Goal: Navigation & Orientation: Find specific page/section

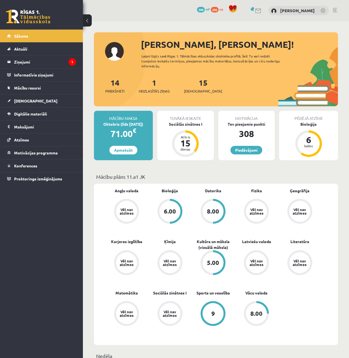
scroll to position [221, 0]
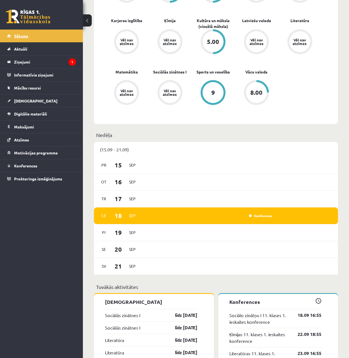
click at [33, 42] on link "Sākums" at bounding box center [41, 36] width 69 height 13
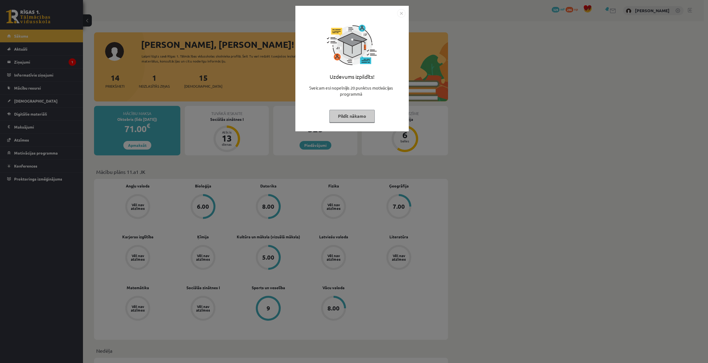
click at [584, 100] on div "Uzdevums izpildīts! Sveicam esi nopelnījis 20 punktus motivācijas programmā Pil…" at bounding box center [354, 181] width 708 height 363
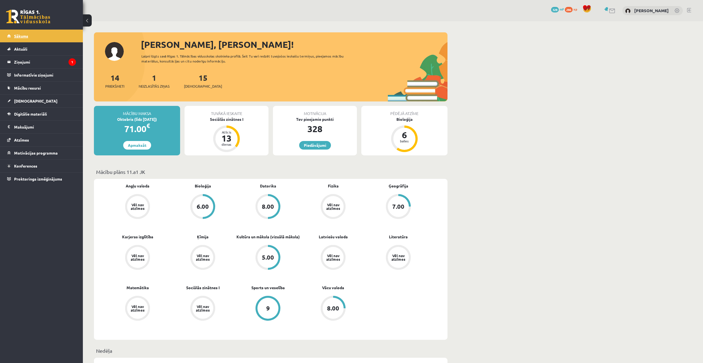
click at [44, 40] on link "Sākums" at bounding box center [41, 36] width 69 height 13
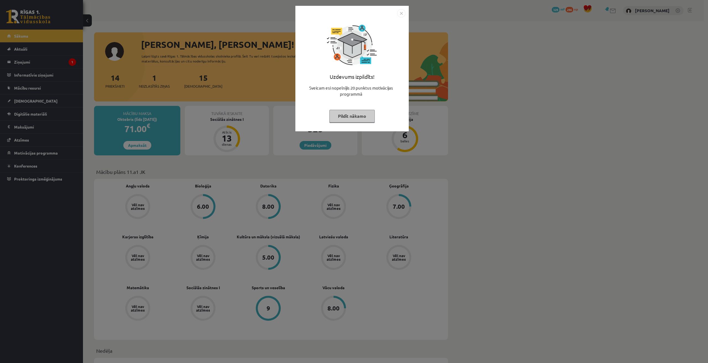
drag, startPoint x: 0, startPoint y: 0, endPoint x: 646, endPoint y: 149, distance: 663.1
click at [646, 149] on div "Uzdevums izpildīts! Sveicam esi nopelnījis 20 punktus motivācijas programmā Pil…" at bounding box center [354, 181] width 708 height 363
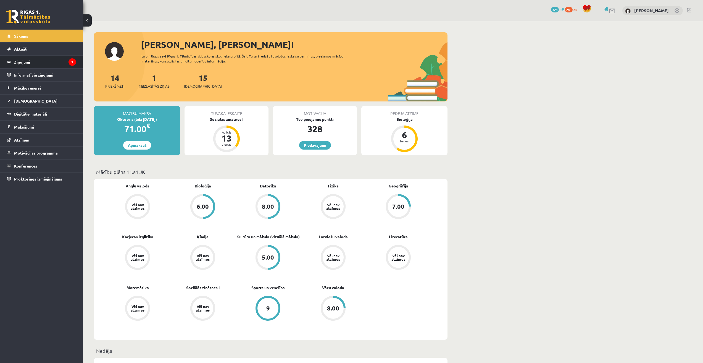
click at [23, 65] on legend "Ziņojumi 1" at bounding box center [45, 62] width 62 height 13
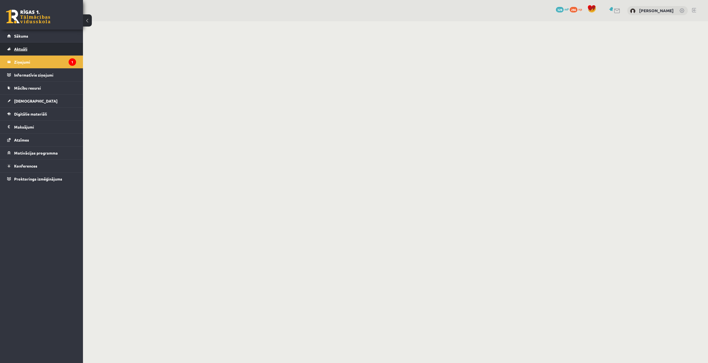
click at [28, 50] on link "Aktuāli" at bounding box center [41, 49] width 69 height 13
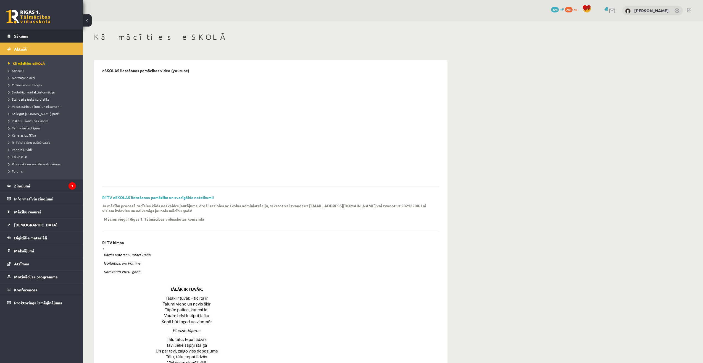
click at [23, 39] on link "Sākums" at bounding box center [41, 36] width 69 height 13
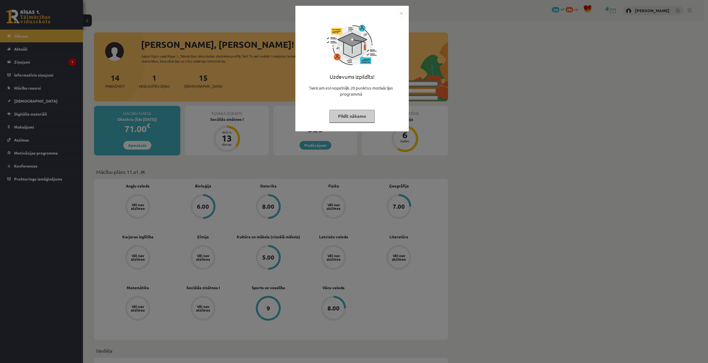
click at [493, 102] on div "Uzdevums izpildīts! Sveicam esi nopelnījis 20 punktus motivācijas programmā Pil…" at bounding box center [354, 181] width 708 height 363
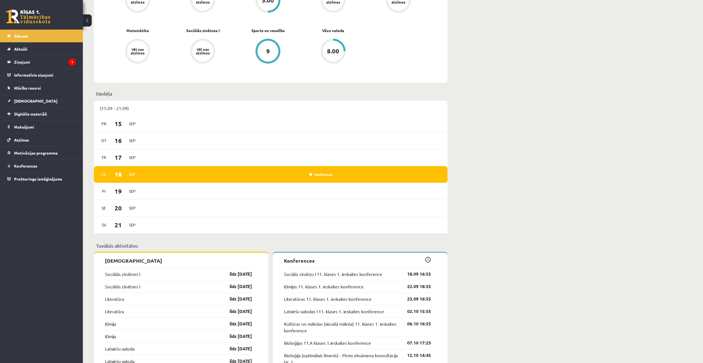
scroll to position [276, 0]
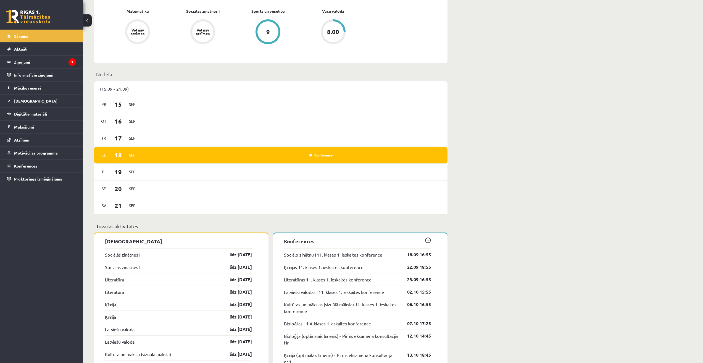
click at [321, 155] on link "Konference" at bounding box center [321, 155] width 23 height 4
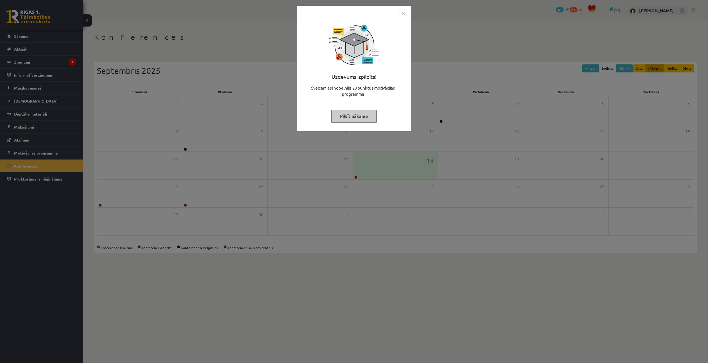
click at [531, 227] on div "Uzdevums izpildīts! Sveicam esi nopelnījis 20 punktus motivācijas programmā Pil…" at bounding box center [354, 181] width 708 height 363
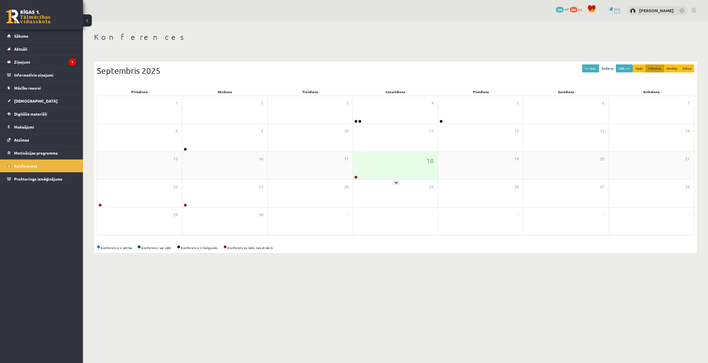
click at [380, 178] on div "18" at bounding box center [395, 166] width 85 height 28
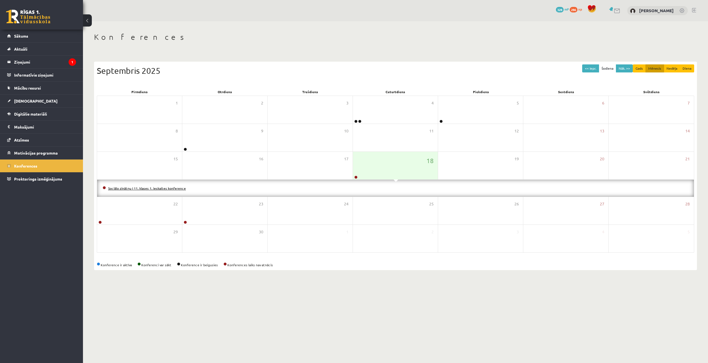
click at [162, 187] on link "Sociālo zinātņu I 11. klases 1. ieskaites konference" at bounding box center [147, 188] width 78 height 4
